Goal: Transaction & Acquisition: Purchase product/service

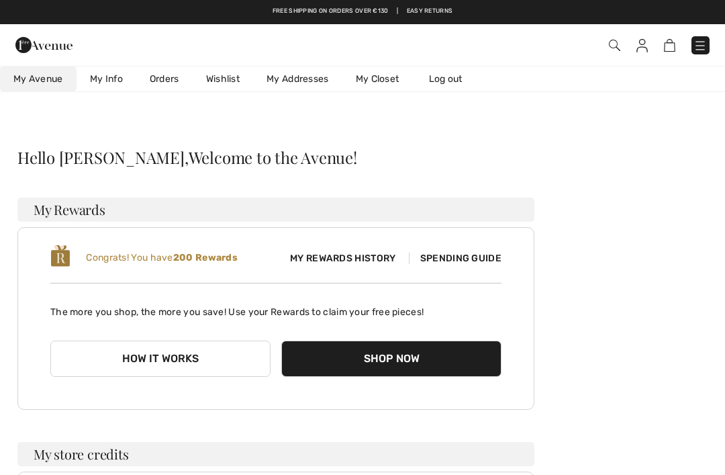
click at [224, 78] on link "Wishlist" at bounding box center [223, 78] width 60 height 25
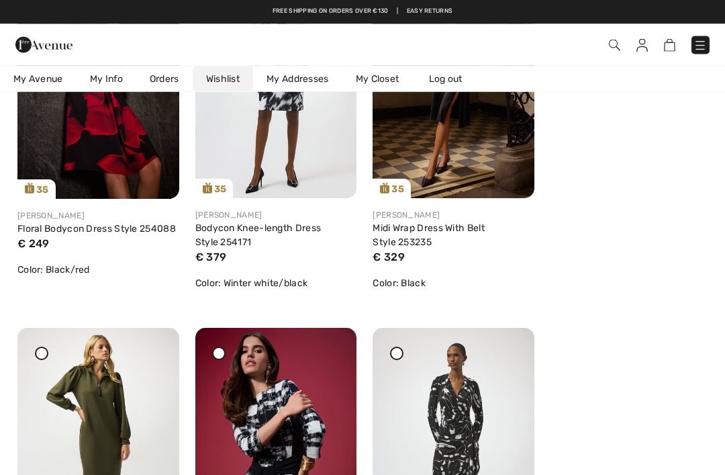
scroll to position [1053, 0]
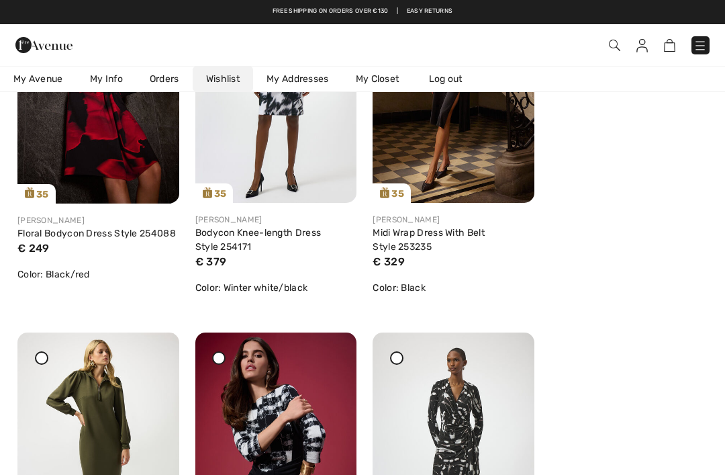
click at [416, 234] on link "Midi Wrap Dress With Belt Style 253235" at bounding box center [429, 240] width 112 height 26
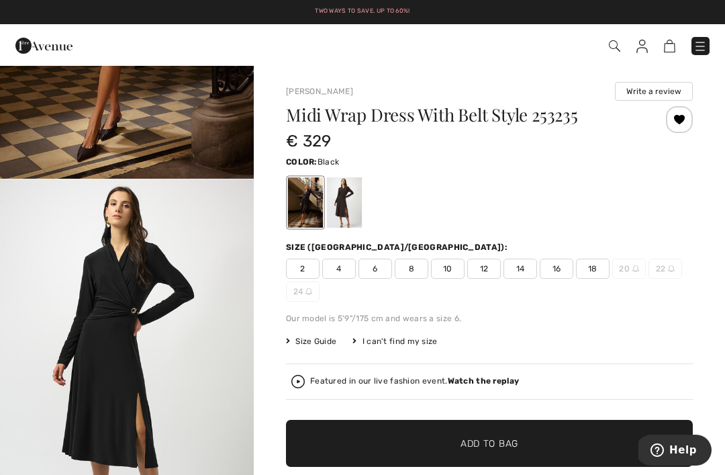
scroll to position [267, 0]
click at [128, 316] on img "2 / 3" at bounding box center [127, 370] width 254 height 380
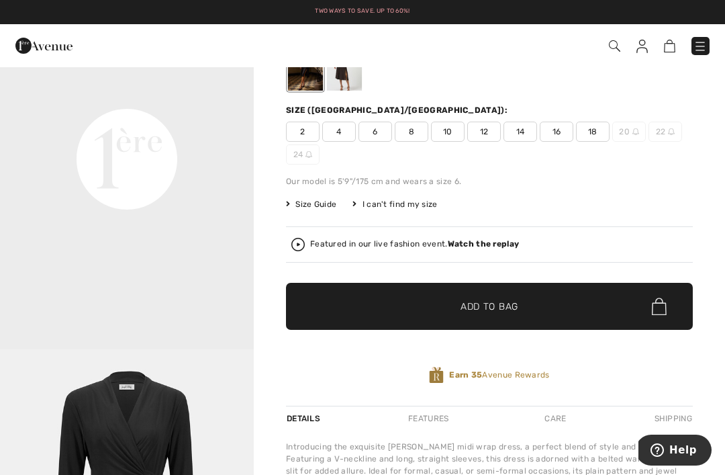
scroll to position [153, 0]
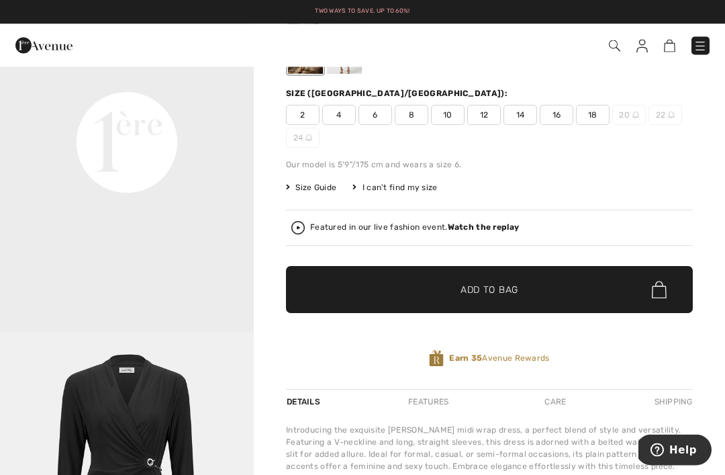
click at [486, 109] on span "12" at bounding box center [484, 115] width 34 height 20
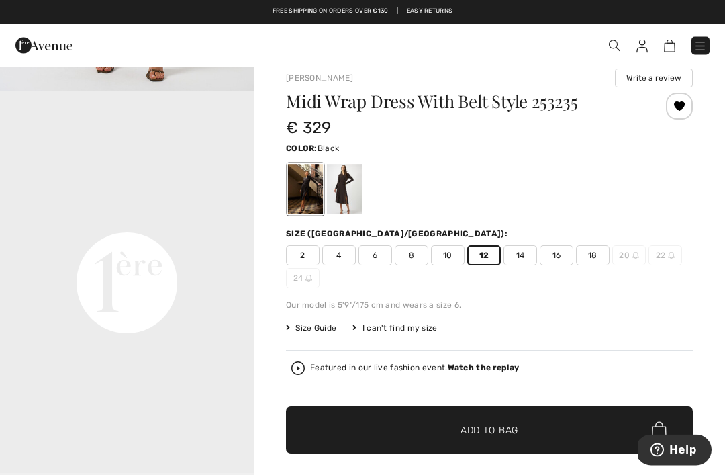
scroll to position [0, 0]
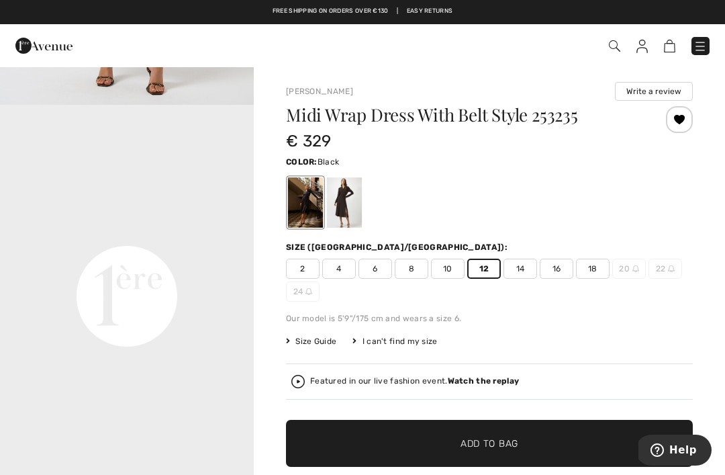
click at [484, 354] on div "Midi Wrap Dress With Belt Style 253235 € 329 Color: Black Size (CA/US): 2 4 6 8…" at bounding box center [489, 324] width 407 height 436
click at [512, 446] on span "Add to Bag" at bounding box center [490, 443] width 58 height 14
click at [666, 45] on img at bounding box center [662, 46] width 11 height 13
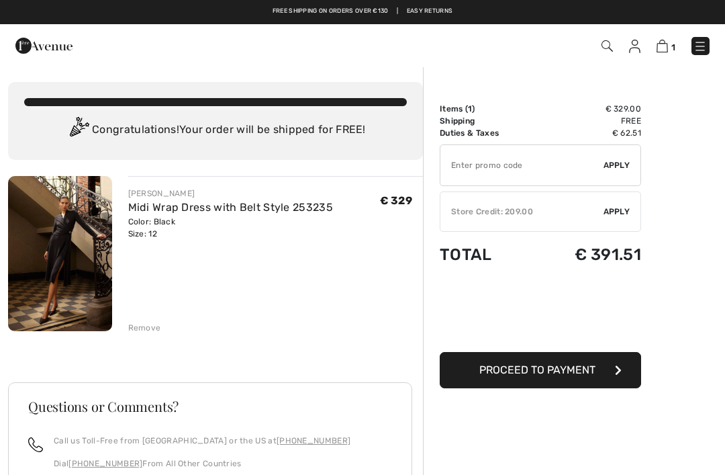
click at [628, 205] on div "✔ Store Credit: 209.00 Apply Remove" at bounding box center [540, 211] width 201 height 40
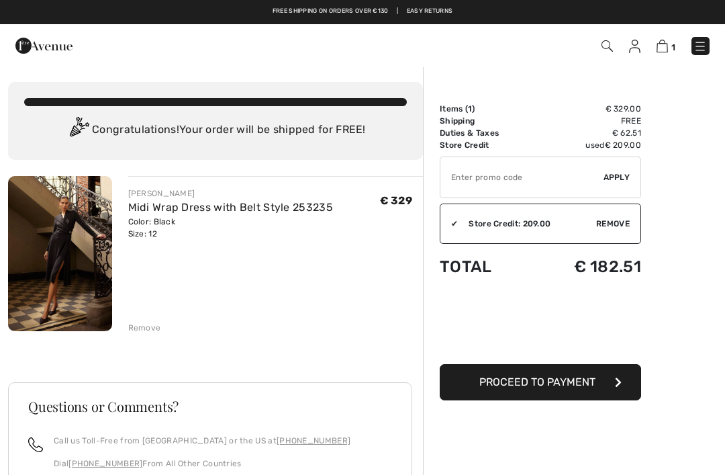
click at [632, 46] on img at bounding box center [634, 46] width 11 height 13
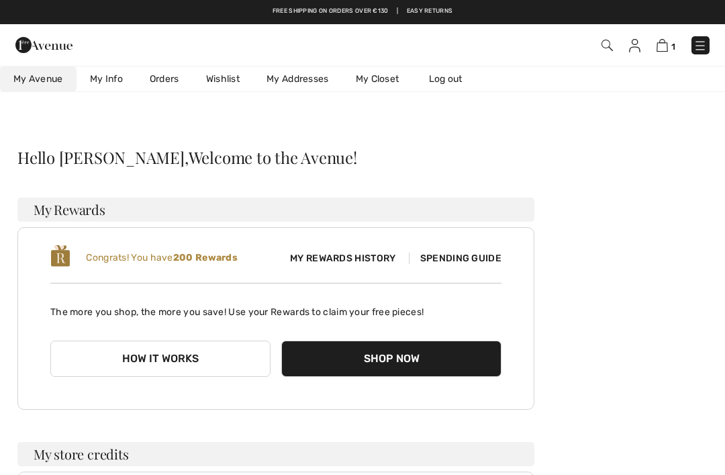
click at [477, 256] on span "Spending Guide" at bounding box center [455, 257] width 93 height 11
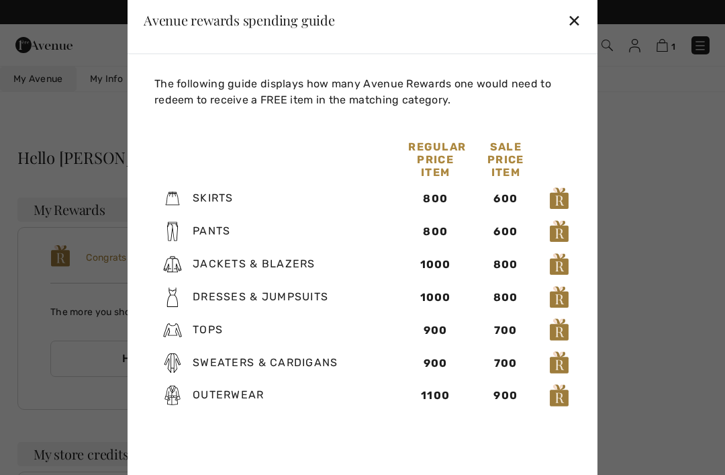
click at [579, 9] on div "✕" at bounding box center [574, 20] width 14 height 28
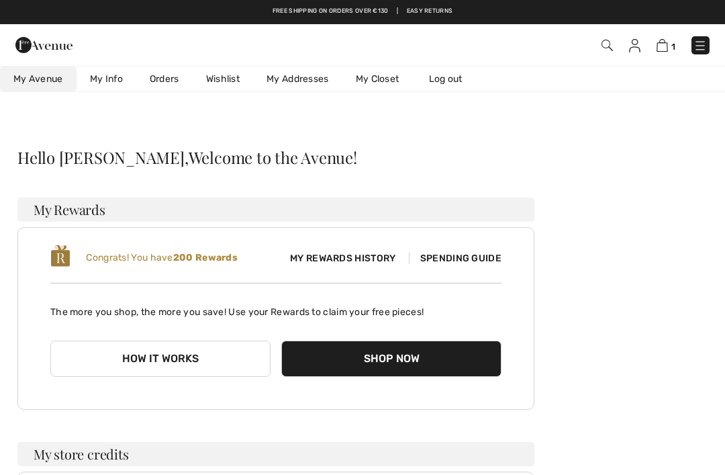
click at [667, 48] on img at bounding box center [662, 45] width 11 height 13
click at [667, 44] on img at bounding box center [662, 45] width 11 height 13
